Goal: Information Seeking & Learning: Learn about a topic

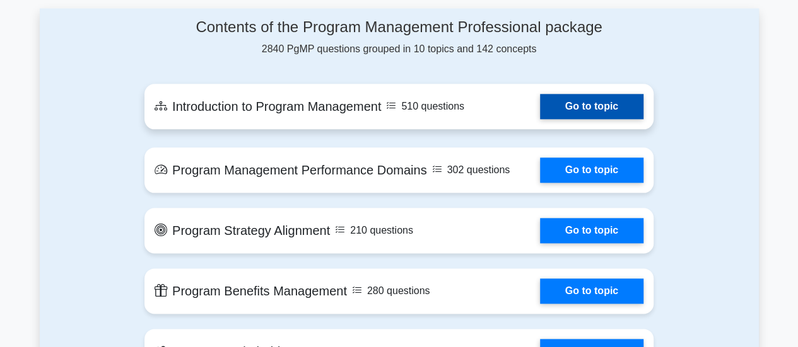
scroll to position [757, 0]
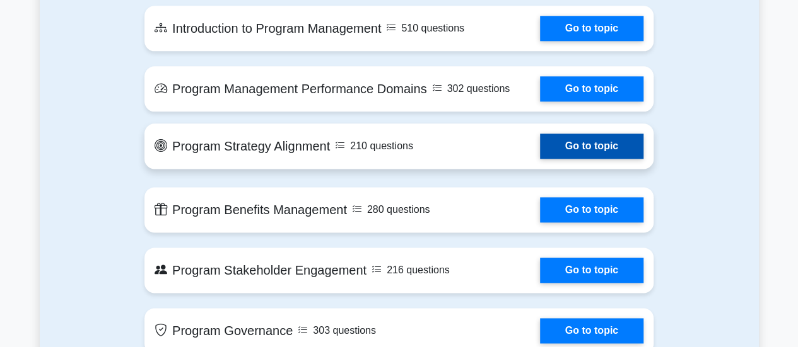
click at [557, 146] on link "Go to topic" at bounding box center [591, 146] width 103 height 25
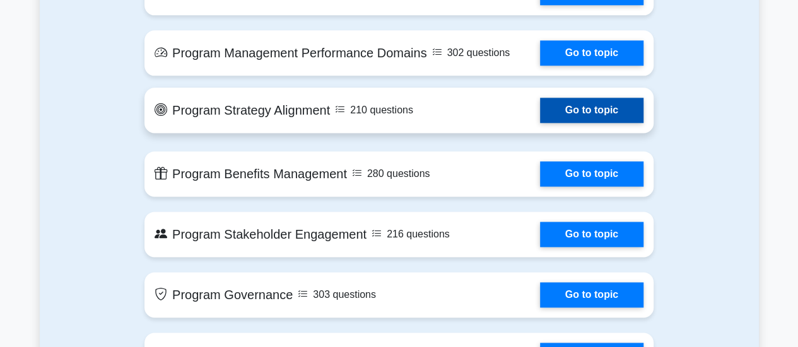
scroll to position [694, 0]
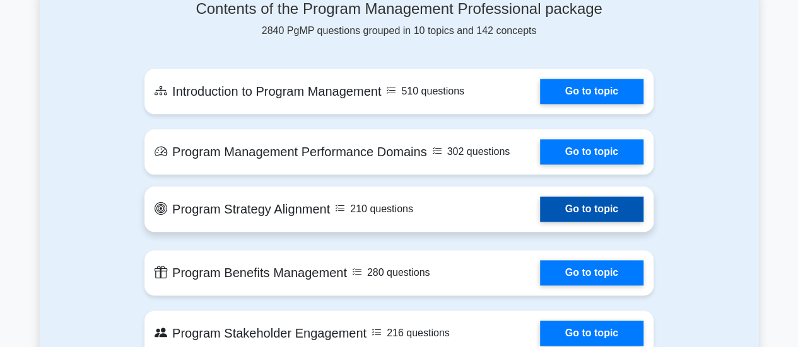
click at [604, 211] on link "Go to topic" at bounding box center [591, 209] width 103 height 25
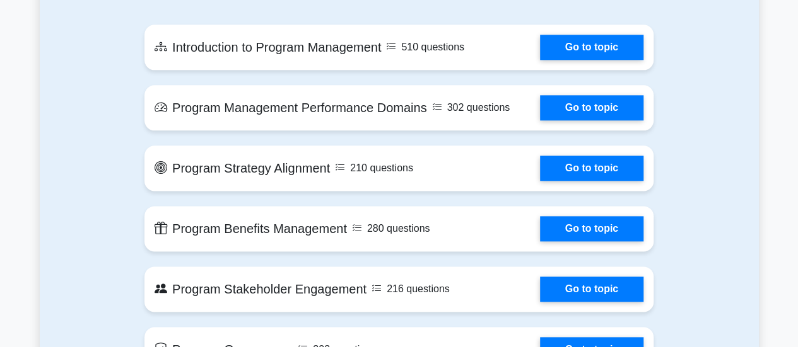
scroll to position [757, 0]
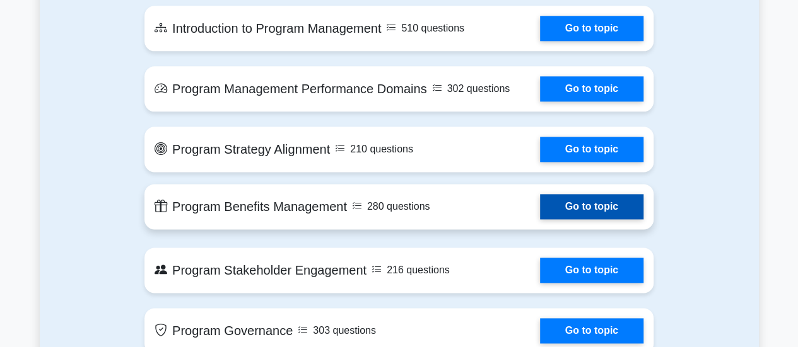
click at [579, 211] on link "Go to topic" at bounding box center [591, 206] width 103 height 25
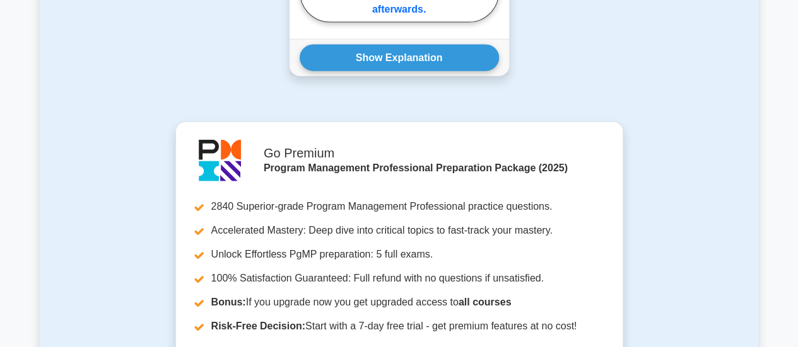
scroll to position [1261, 0]
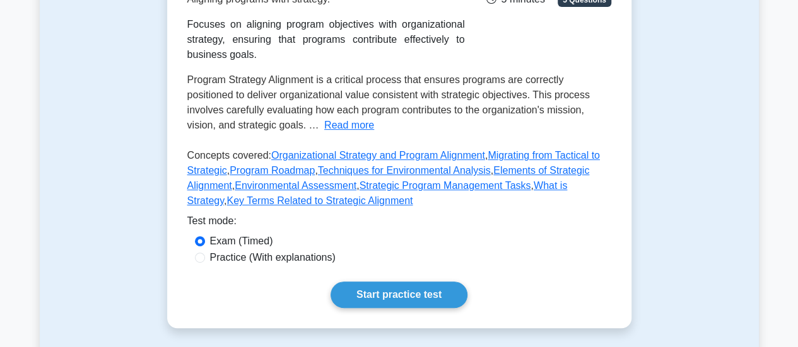
scroll to position [315, 0]
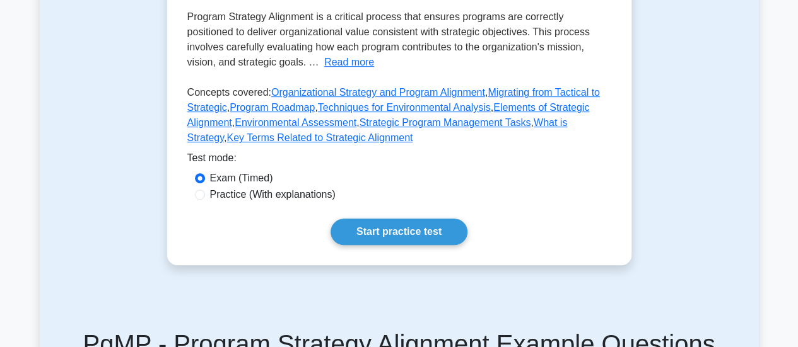
click at [233, 198] on label "Practice (With explanations)" at bounding box center [272, 194] width 125 height 15
click at [205, 198] on input "Practice (With explanations)" at bounding box center [200, 195] width 10 height 10
radio input "true"
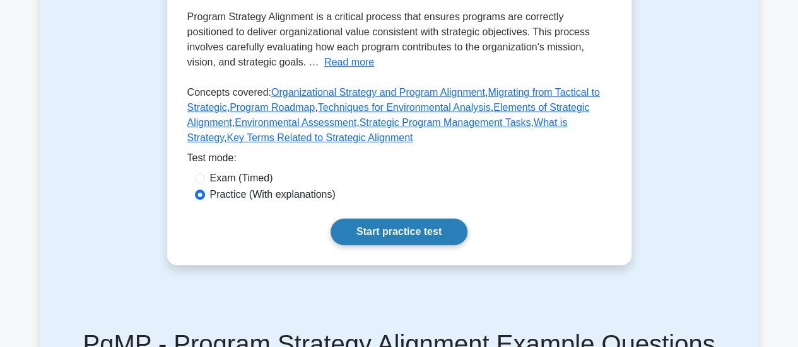
click at [384, 226] on link "Start practice test" at bounding box center [398, 232] width 137 height 26
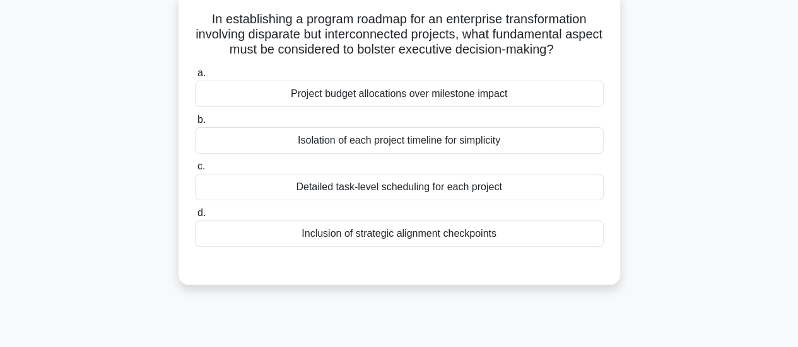
scroll to position [63, 0]
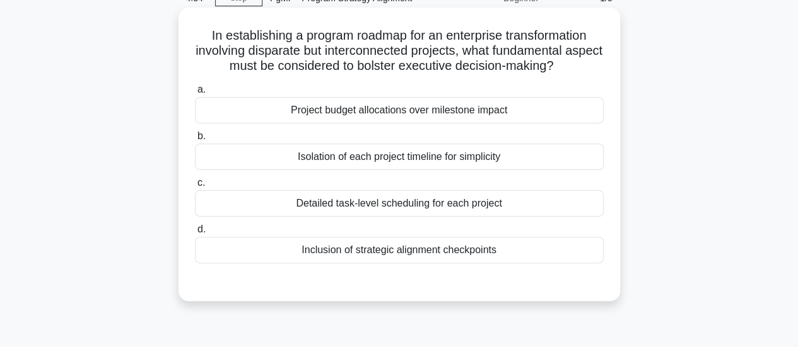
click at [412, 250] on div "Inclusion of strategic alignment checkpoints" at bounding box center [399, 250] width 409 height 26
click at [195, 234] on input "d. Inclusion of strategic alignment checkpoints" at bounding box center [195, 230] width 0 height 8
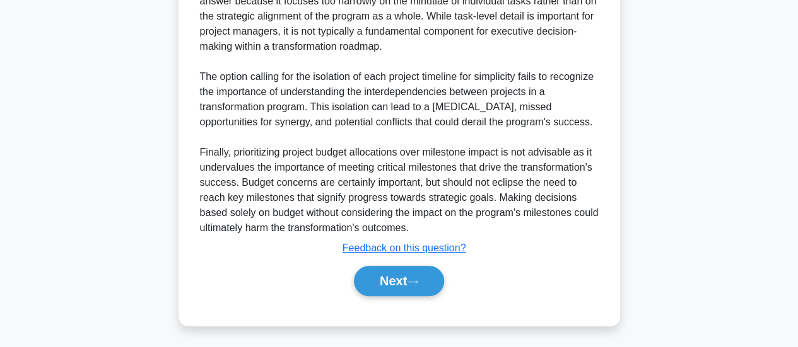
scroll to position [519, 0]
click at [399, 286] on button "Next" at bounding box center [399, 280] width 90 height 30
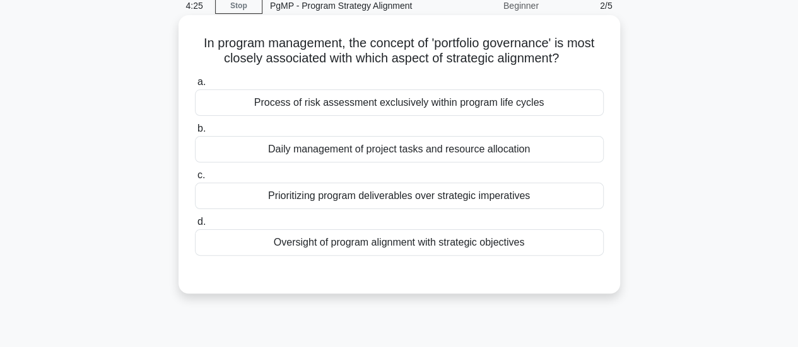
scroll to position [0, 0]
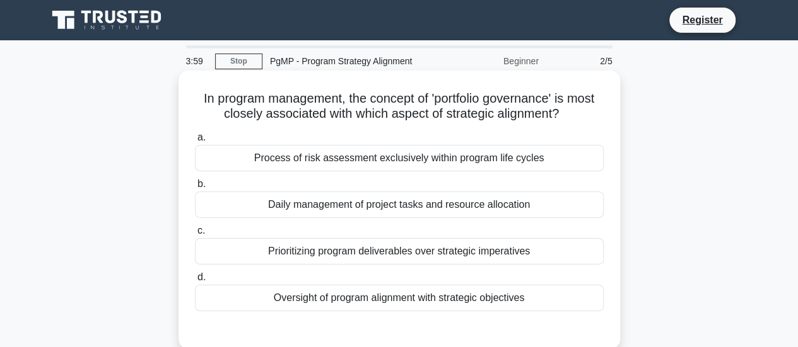
click at [443, 300] on div "Oversight of program alignment with strategic objectives" at bounding box center [399, 298] width 409 height 26
click at [195, 282] on input "d. Oversight of program alignment with strategic objectives" at bounding box center [195, 278] width 0 height 8
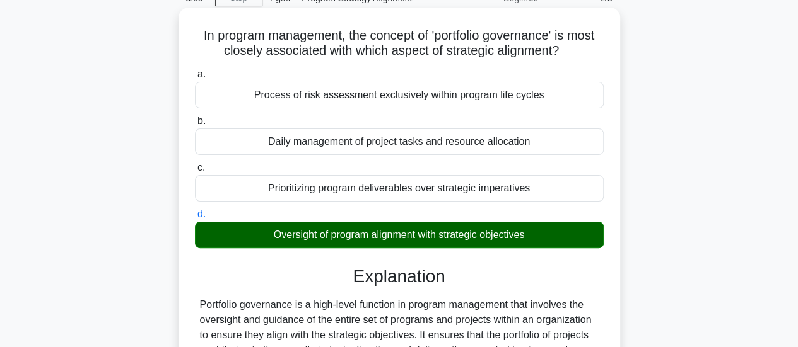
scroll to position [126, 0]
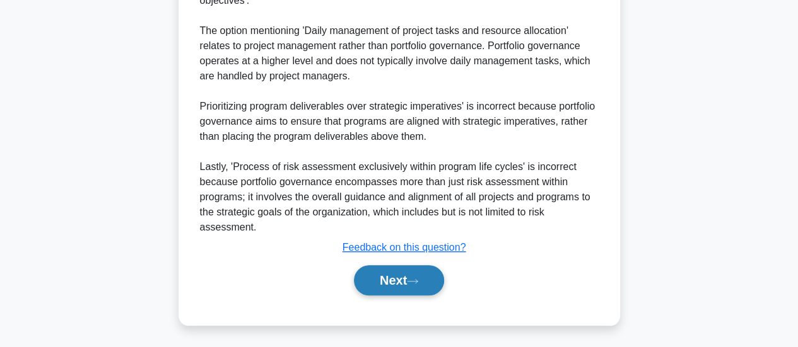
click at [429, 279] on button "Next" at bounding box center [399, 280] width 90 height 30
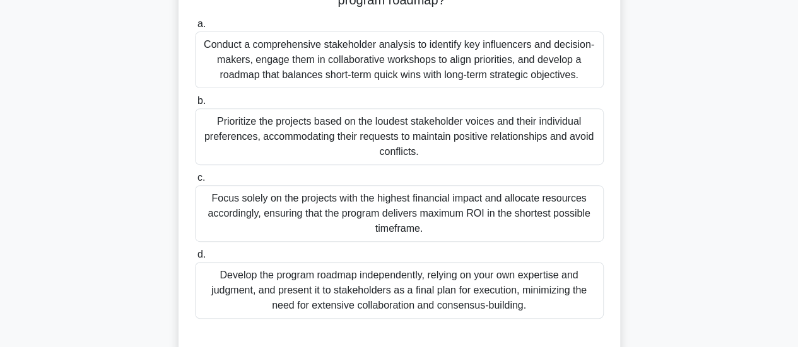
scroll to position [271, 0]
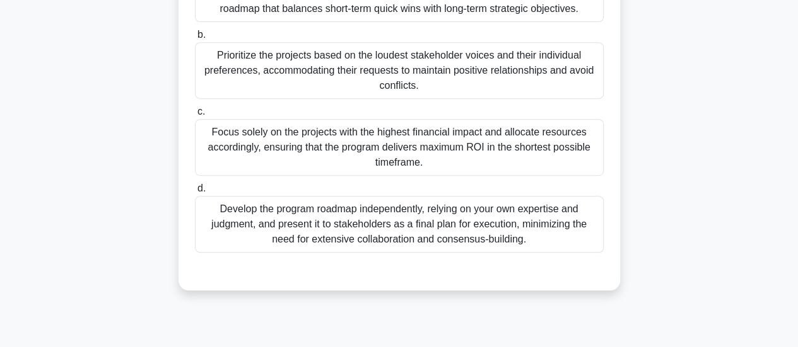
click at [421, 220] on div "Develop the program roadmap independently, relying on your own expertise and ju…" at bounding box center [399, 224] width 409 height 57
click at [195, 193] on input "d. Develop the program roadmap independently, relying on your own expertise and…" at bounding box center [195, 189] width 0 height 8
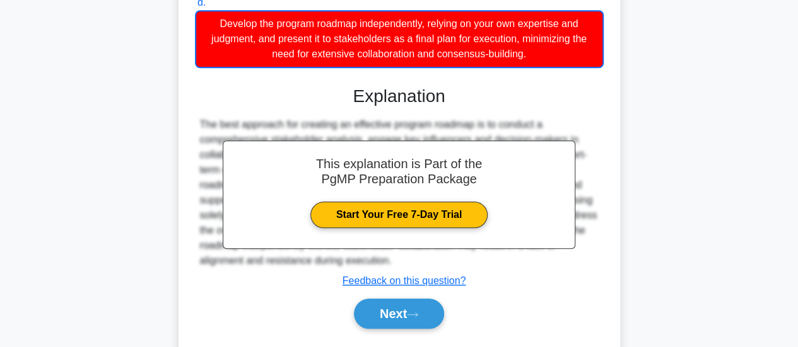
scroll to position [506, 0]
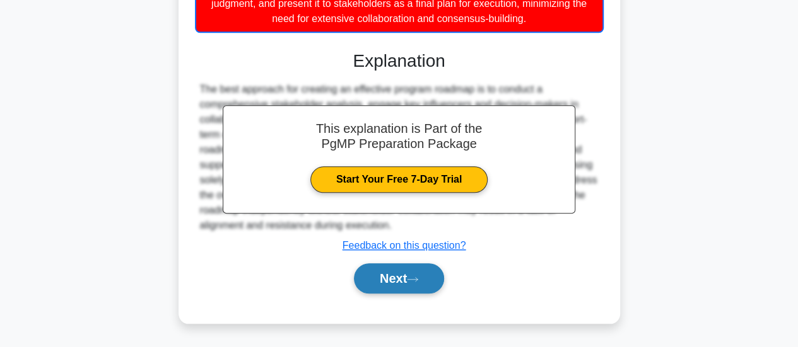
click at [390, 280] on button "Next" at bounding box center [399, 279] width 90 height 30
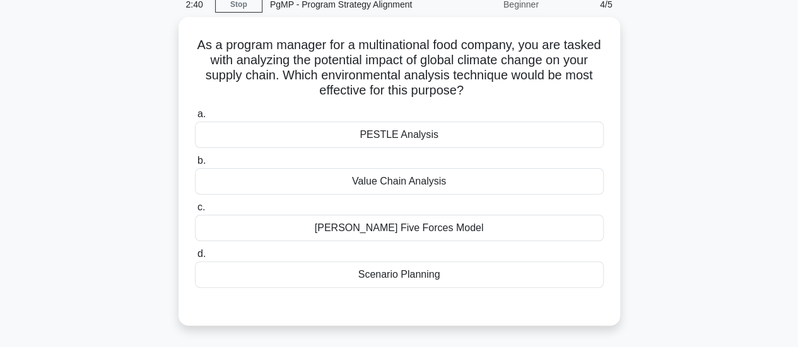
scroll to position [63, 0]
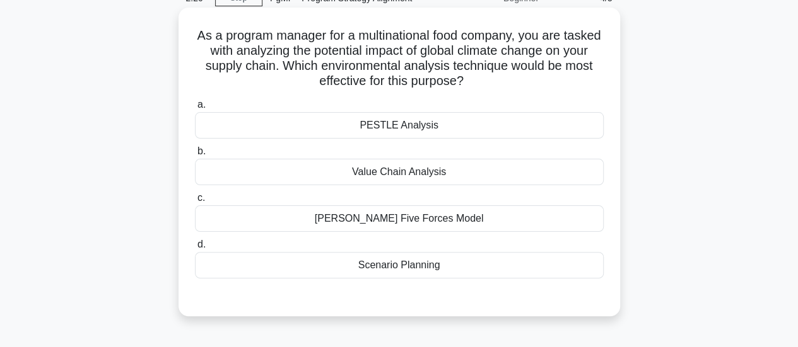
click at [428, 134] on div "PESTLE Analysis" at bounding box center [399, 125] width 409 height 26
click at [195, 109] on input "a. PESTLE Analysis" at bounding box center [195, 105] width 0 height 8
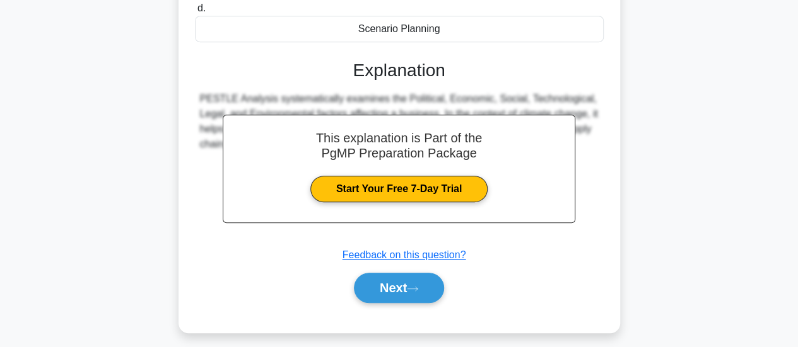
scroll to position [315, 0]
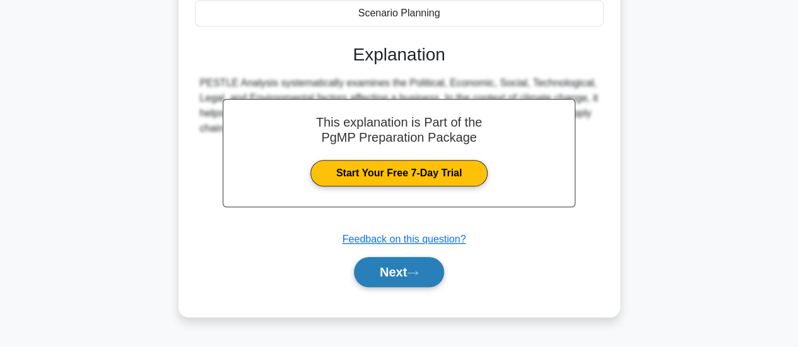
click at [417, 279] on button "Next" at bounding box center [399, 272] width 90 height 30
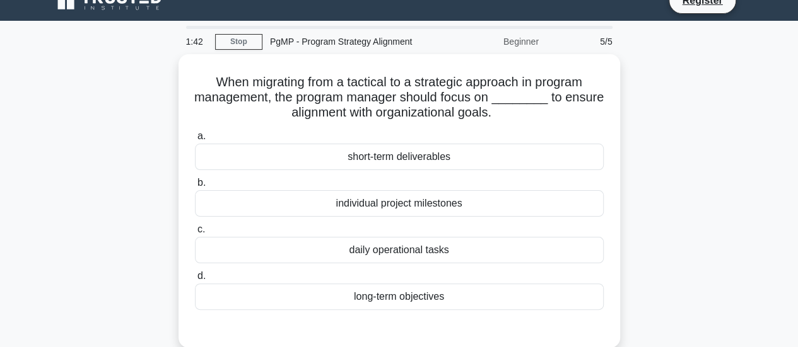
scroll to position [0, 0]
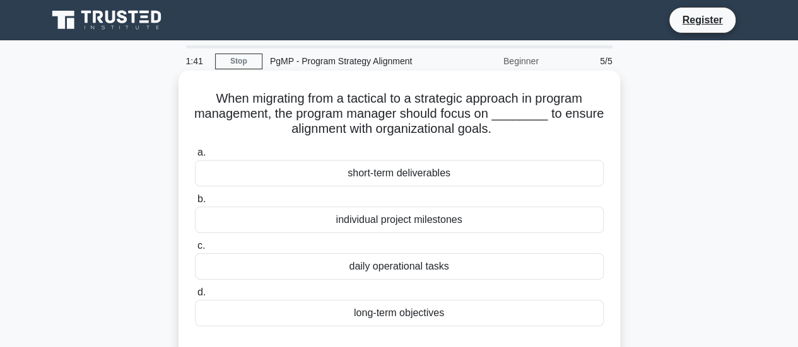
click at [435, 313] on div "long-term objectives" at bounding box center [399, 313] width 409 height 26
click at [195, 297] on input "d. long-term objectives" at bounding box center [195, 293] width 0 height 8
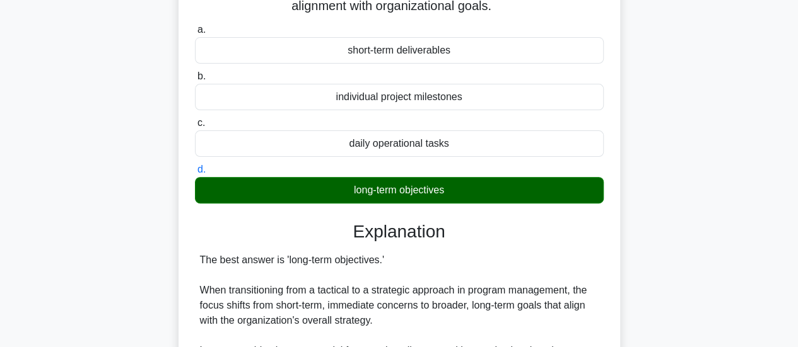
scroll to position [252, 0]
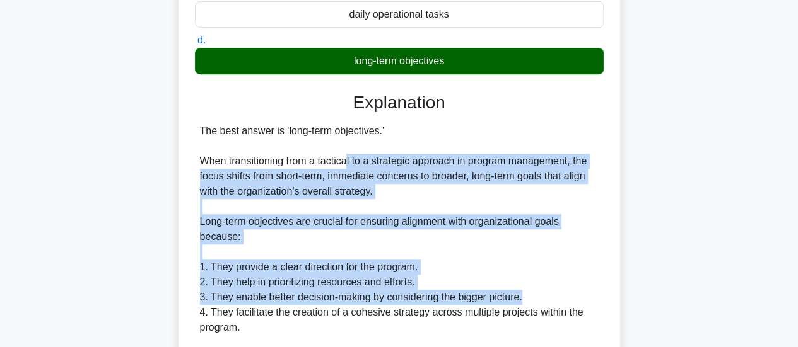
drag, startPoint x: 349, startPoint y: 162, endPoint x: 525, endPoint y: 302, distance: 224.8
click at [525, 302] on div "The best answer is 'long-term objectives.' When transitioning from a tactical t…" at bounding box center [399, 351] width 399 height 454
click at [457, 248] on div "The best answer is 'long-term objectives.' When transitioning from a tactical t…" at bounding box center [399, 351] width 399 height 454
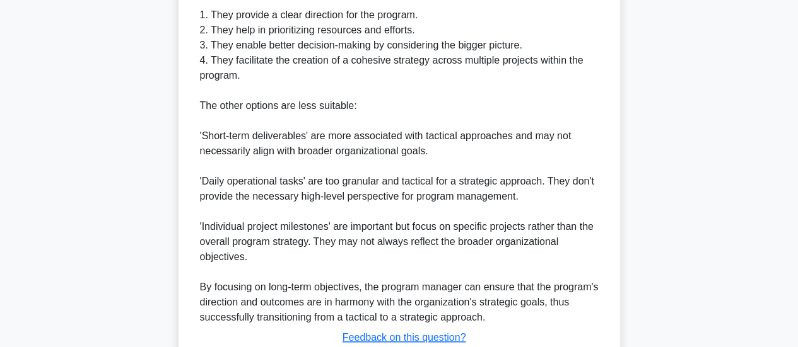
scroll to position [595, 0]
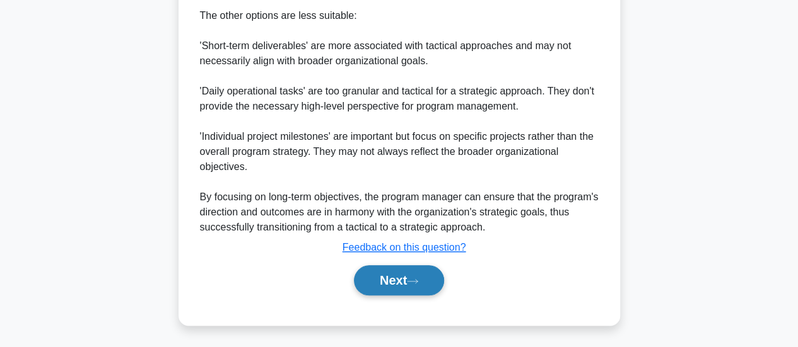
click at [439, 275] on button "Next" at bounding box center [399, 280] width 90 height 30
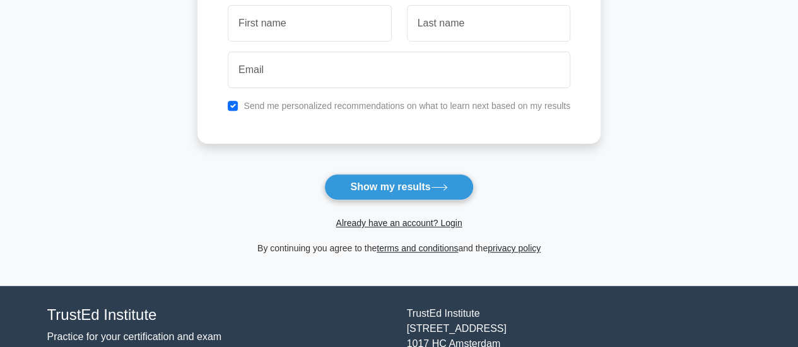
scroll to position [189, 0]
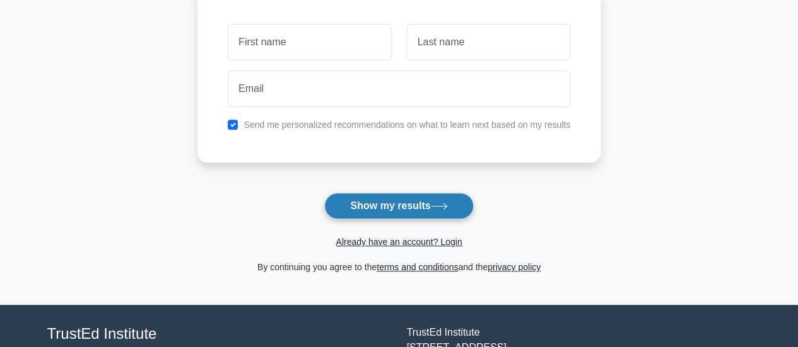
click at [470, 209] on button "Show my results" at bounding box center [398, 206] width 149 height 26
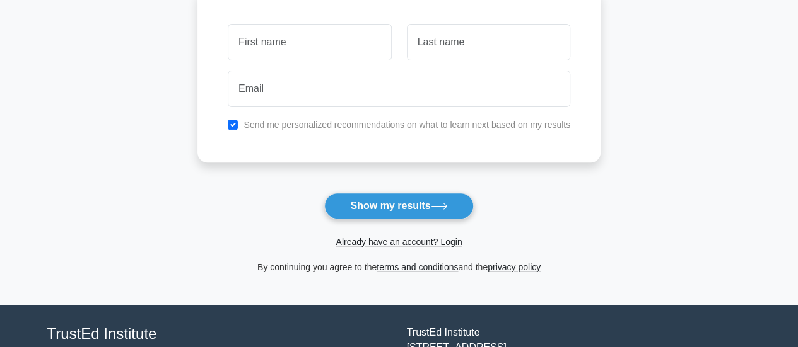
click at [575, 197] on form "Wait, there is more! Continue to see your result The test is finished and the" at bounding box center [398, 77] width 403 height 393
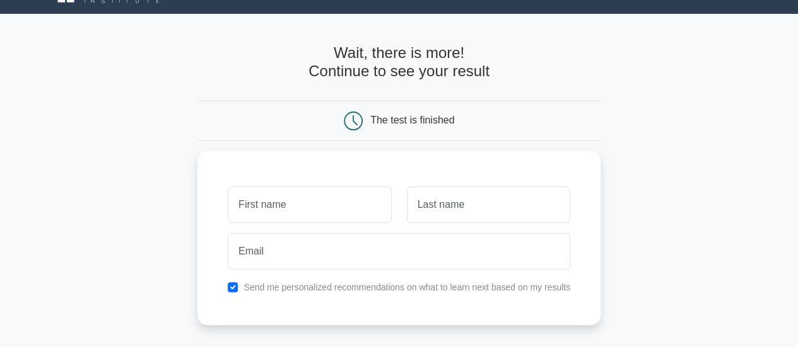
scroll to position [0, 0]
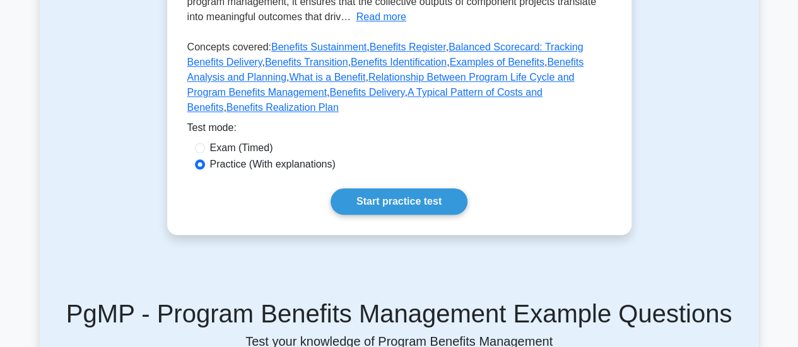
scroll to position [441, 0]
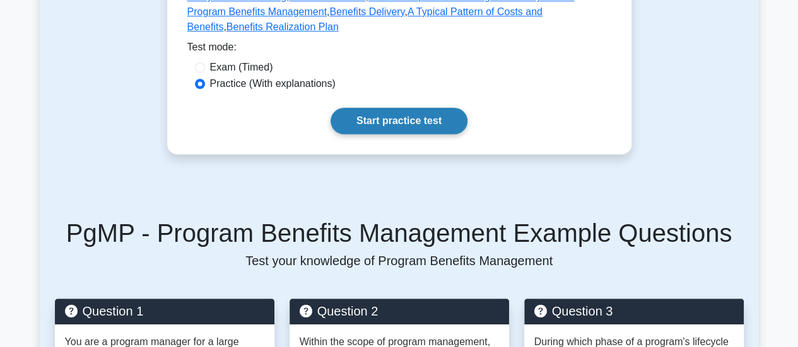
click at [428, 115] on link "Start practice test" at bounding box center [398, 121] width 137 height 26
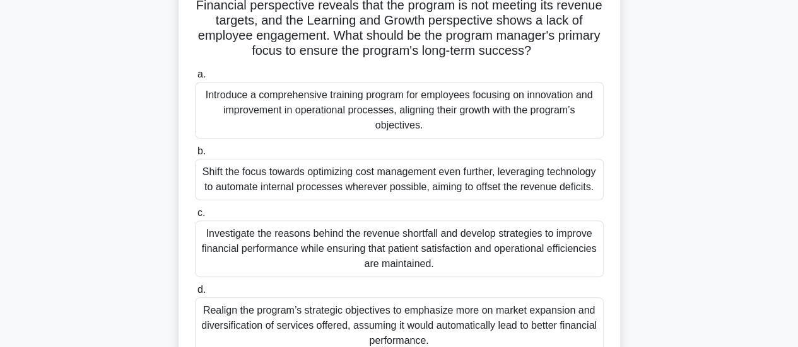
scroll to position [189, 0]
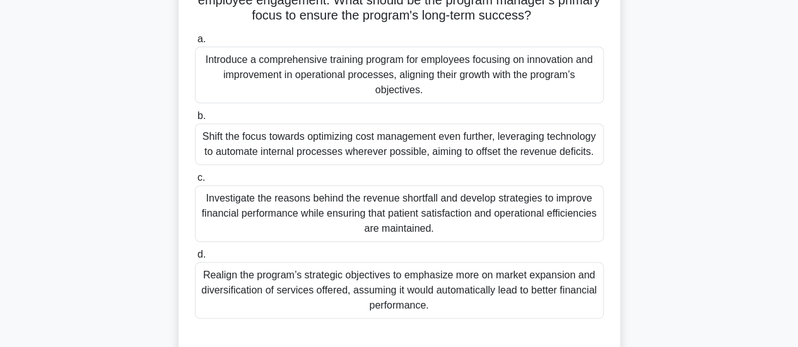
click at [360, 80] on div "Introduce a comprehensive training program for employees focusing on innovation…" at bounding box center [399, 75] width 409 height 57
click at [195, 44] on input "a. Introduce a comprehensive training program for employees focusing on innovat…" at bounding box center [195, 39] width 0 height 8
